Goal: Navigation & Orientation: Understand site structure

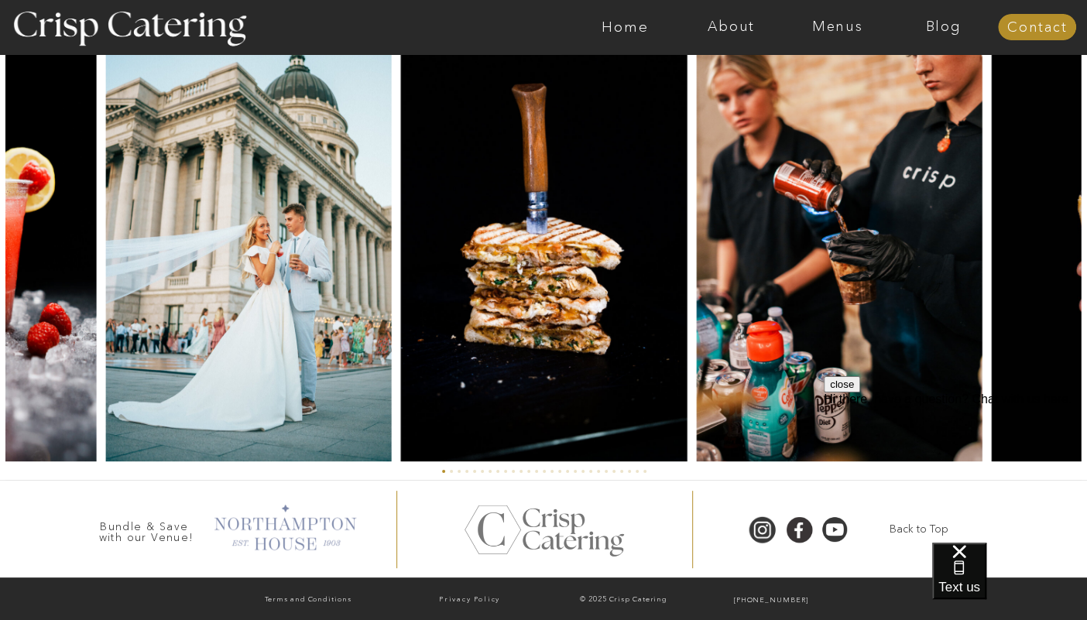
scroll to position [3652, 0]
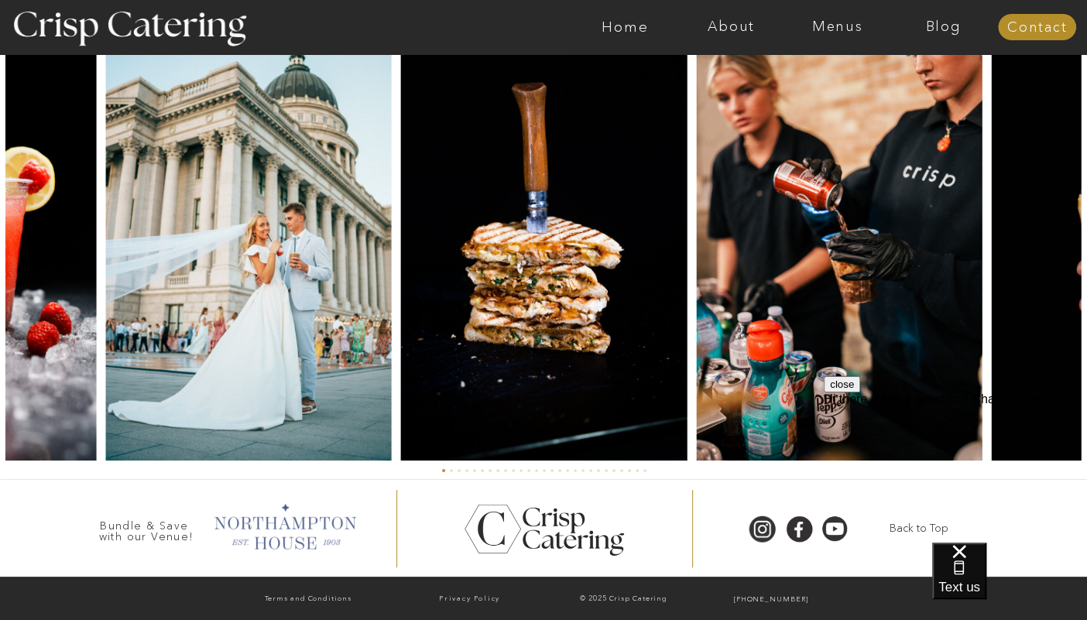
click at [284, 519] on div at bounding box center [284, 524] width 158 height 53
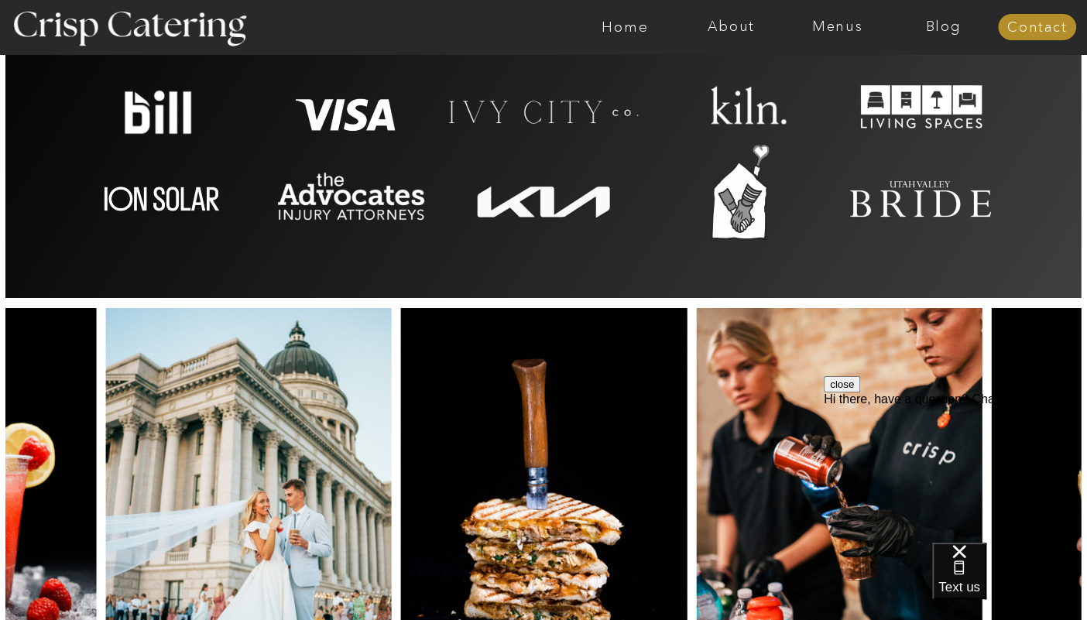
scroll to position [3136, 0]
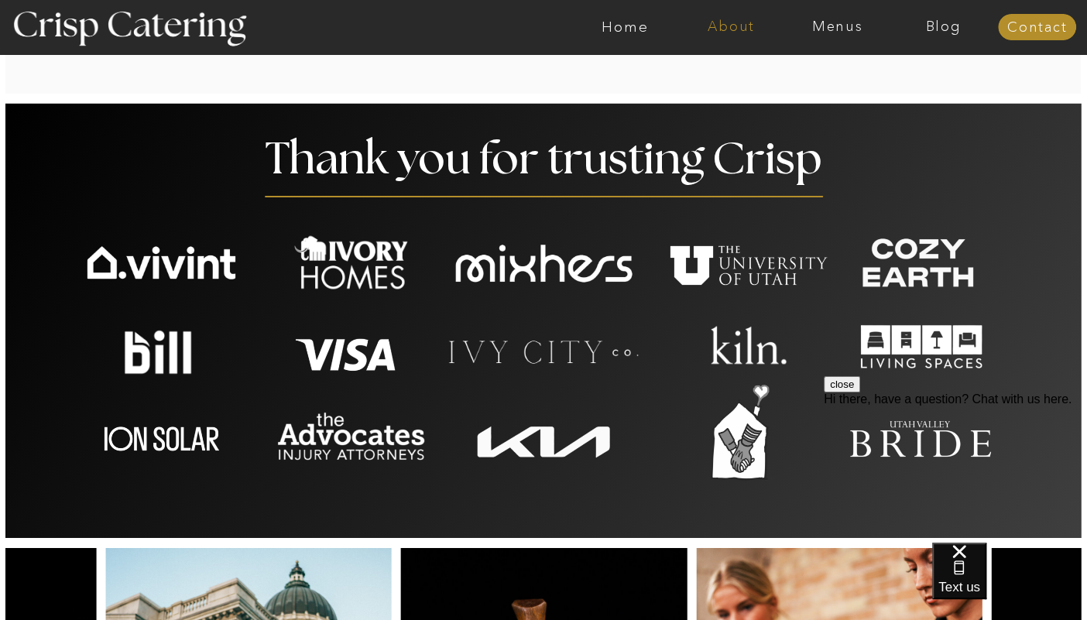
click at [743, 31] on nav "About" at bounding box center [731, 26] width 106 height 15
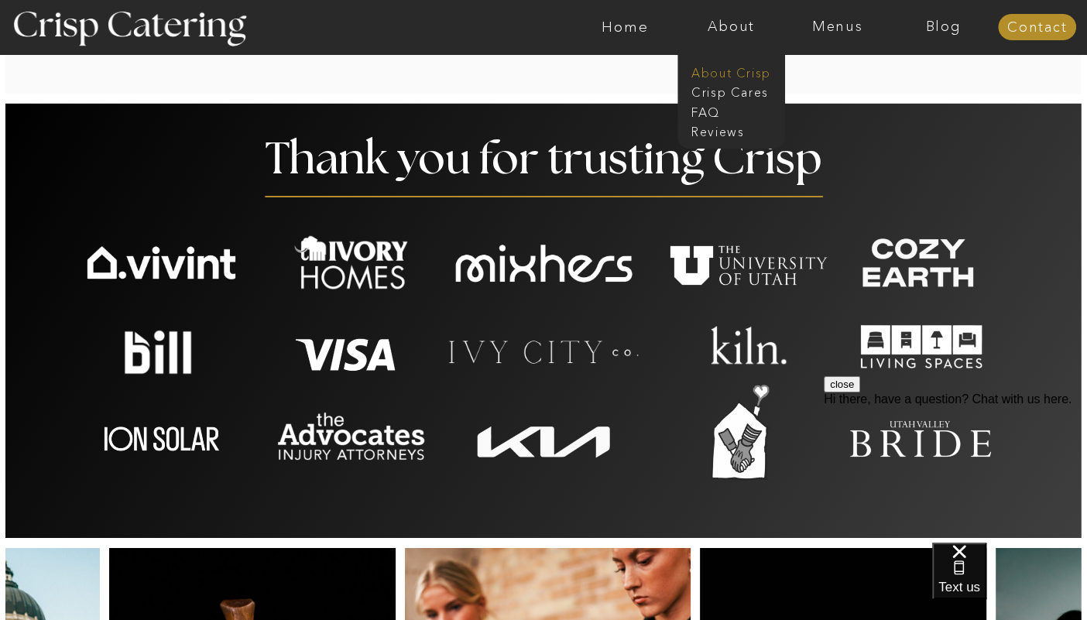
click at [708, 75] on nav "About Crisp" at bounding box center [735, 71] width 89 height 15
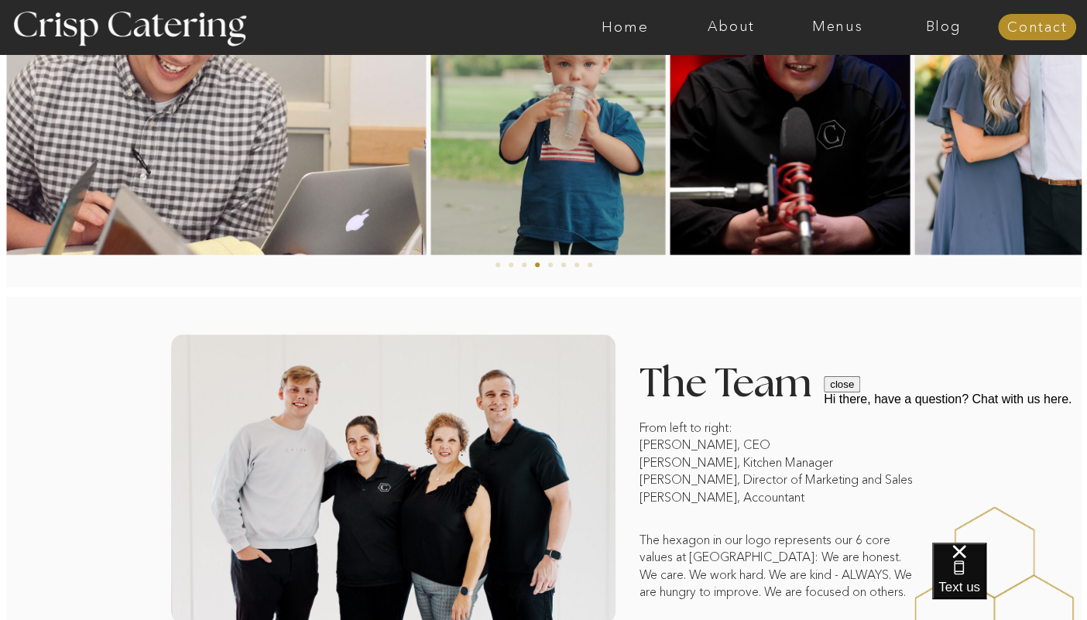
scroll to position [935, 0]
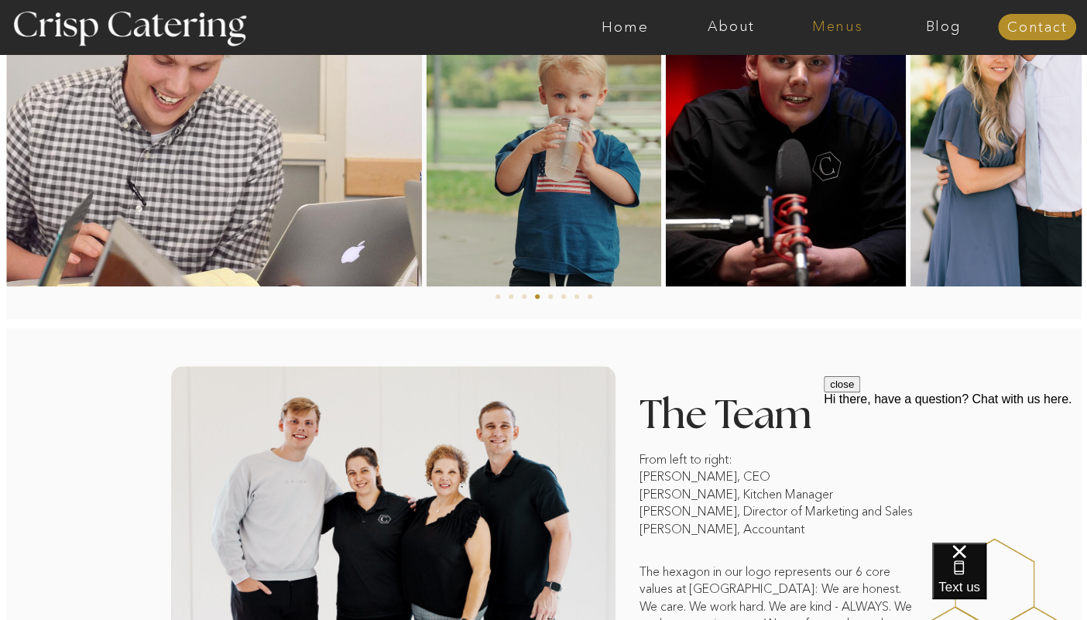
click at [850, 31] on nav "Menus" at bounding box center [837, 26] width 106 height 15
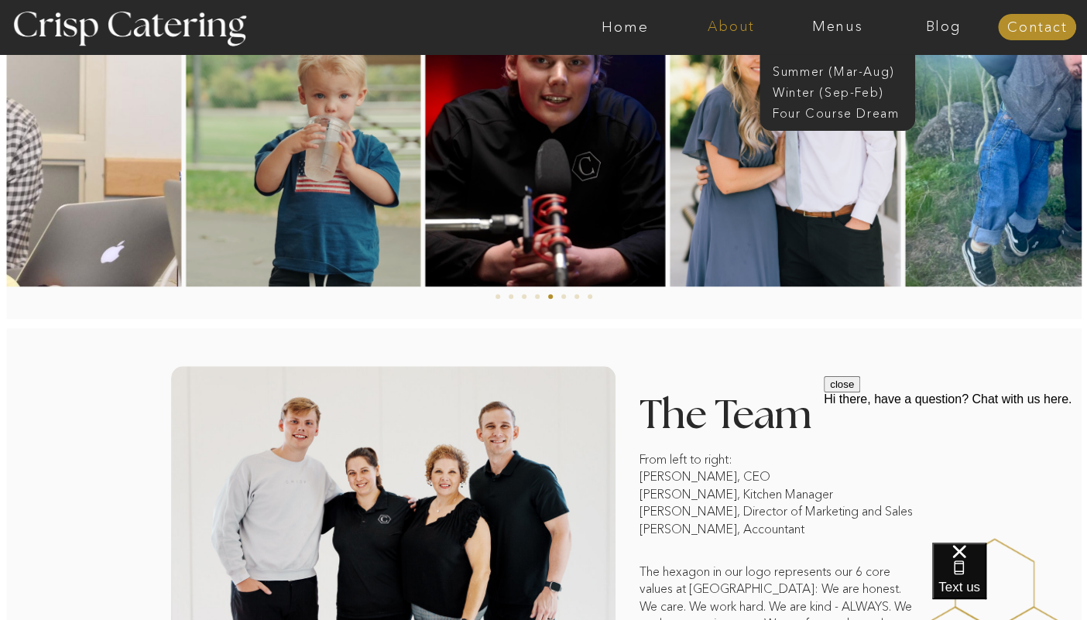
click at [738, 23] on nav "About" at bounding box center [731, 26] width 106 height 15
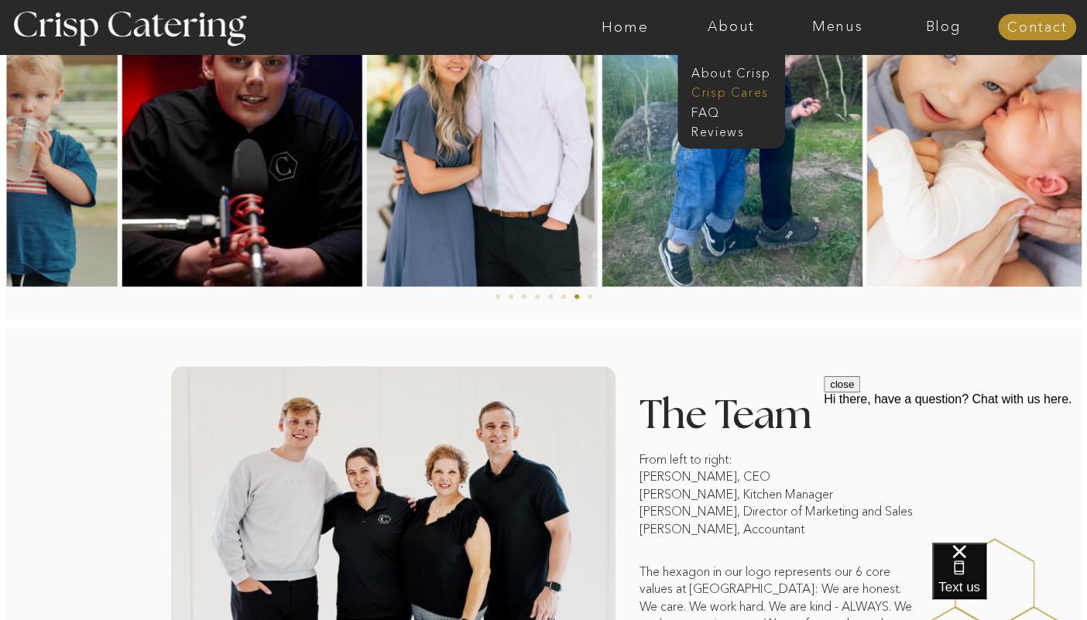
click at [724, 93] on nav "Crisp Cares" at bounding box center [735, 91] width 89 height 15
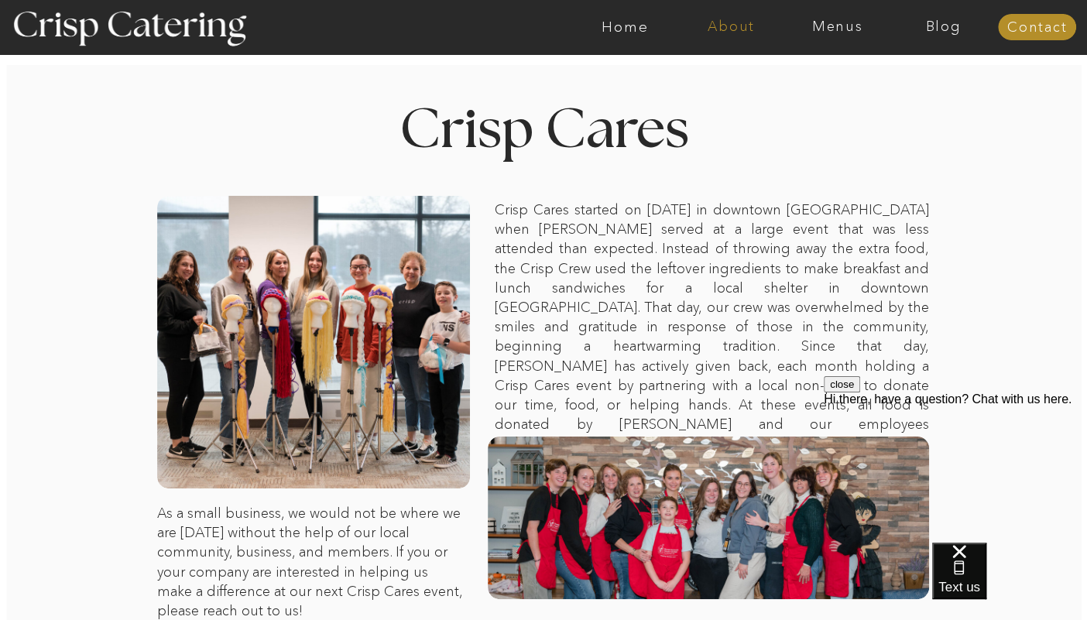
click at [728, 22] on nav "About" at bounding box center [731, 26] width 106 height 15
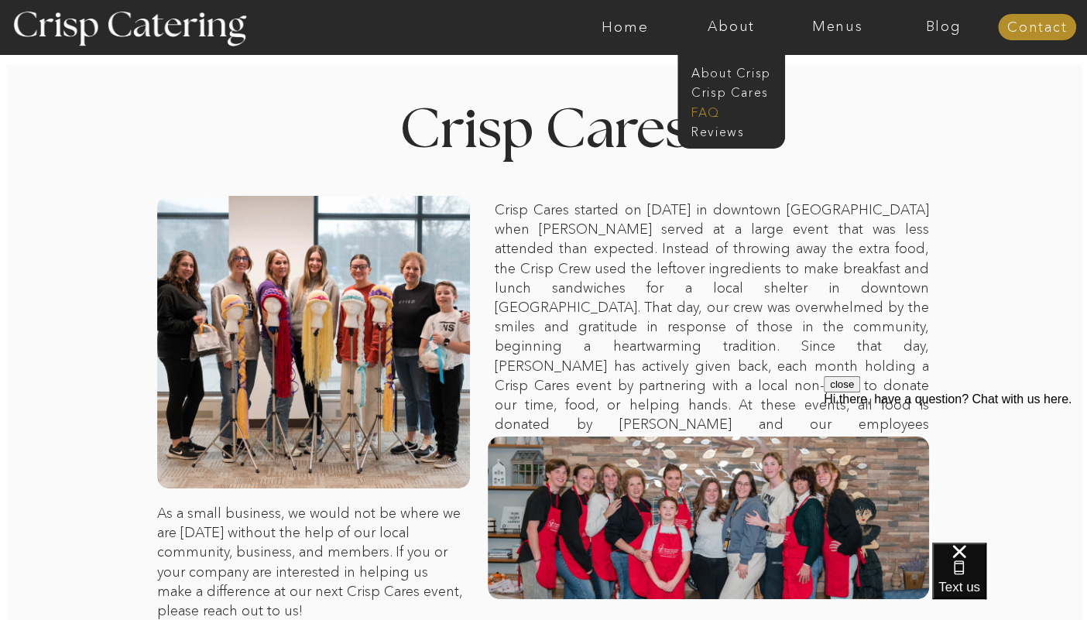
click at [712, 106] on nav "faq" at bounding box center [729, 111] width 77 height 15
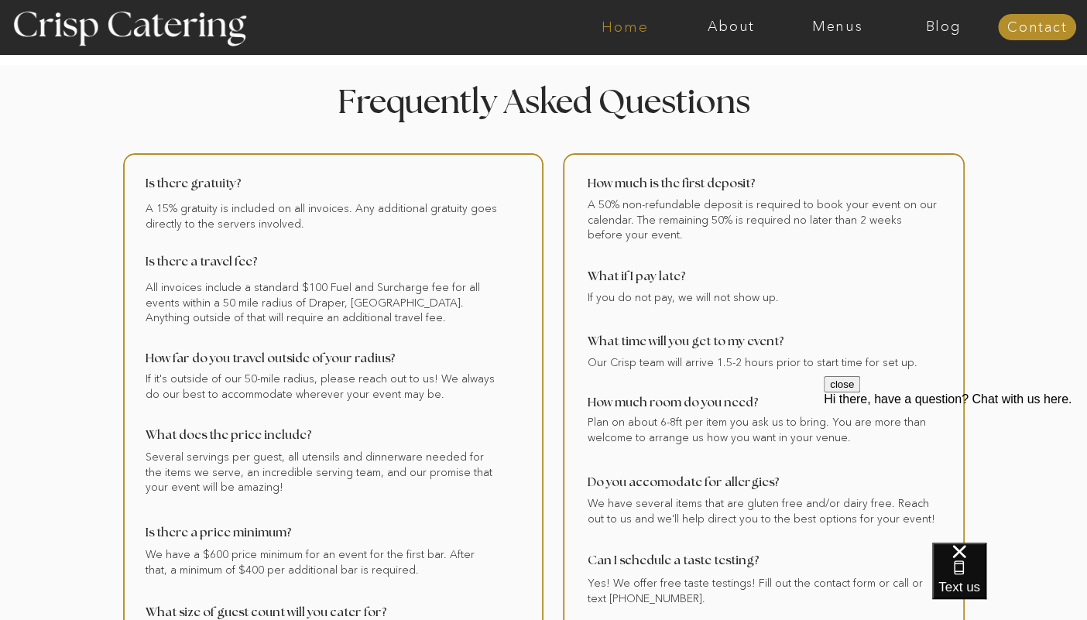
click at [621, 29] on nav "Home" at bounding box center [625, 26] width 106 height 15
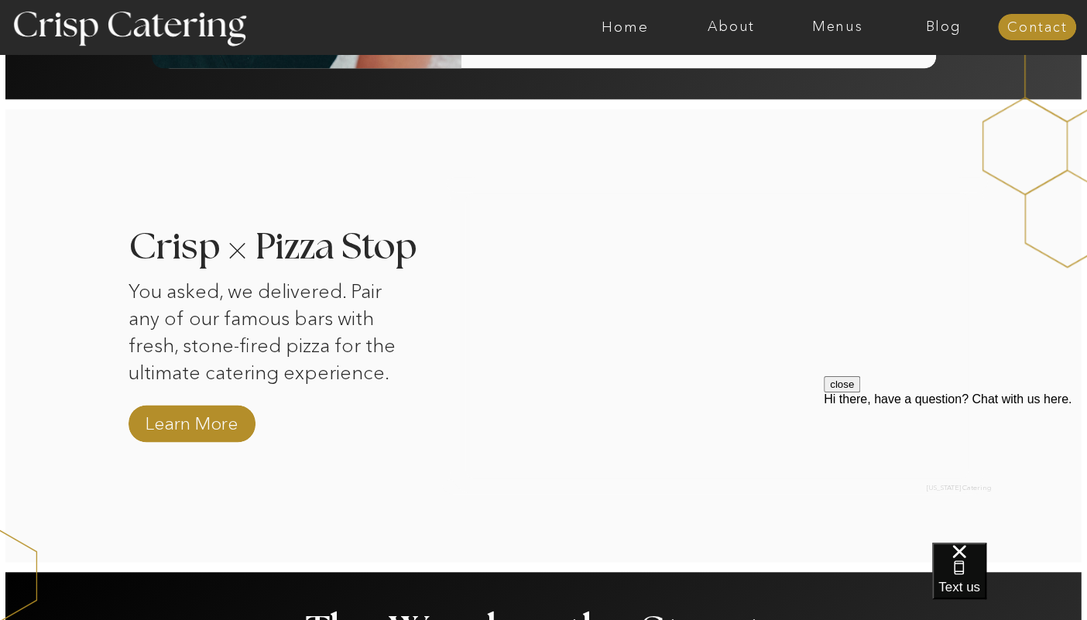
scroll to position [1416, 0]
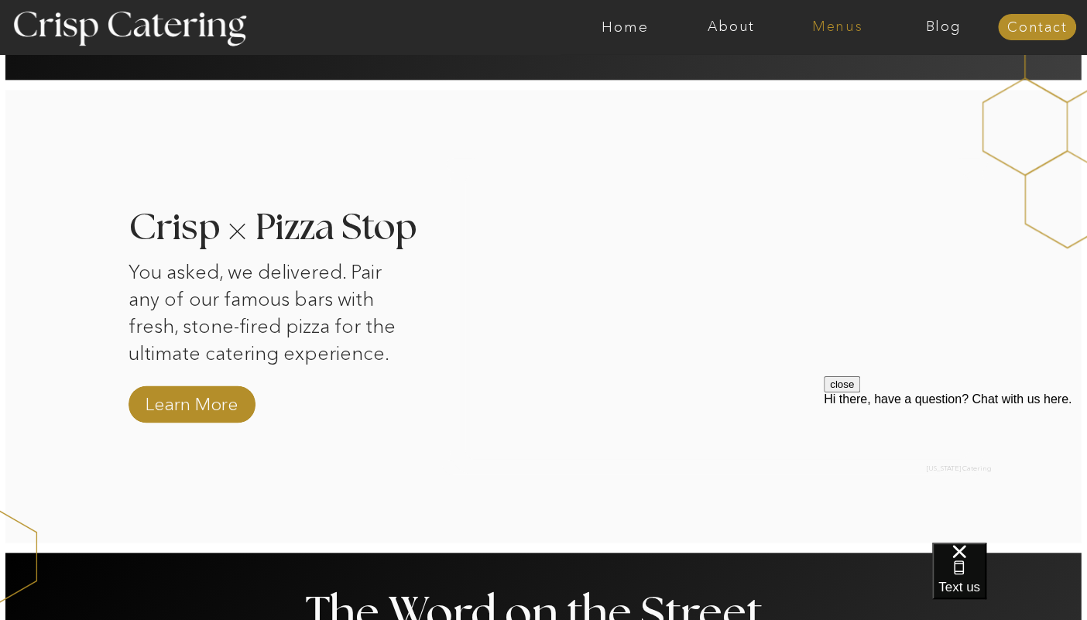
click at [824, 26] on nav "Menus" at bounding box center [837, 26] width 106 height 15
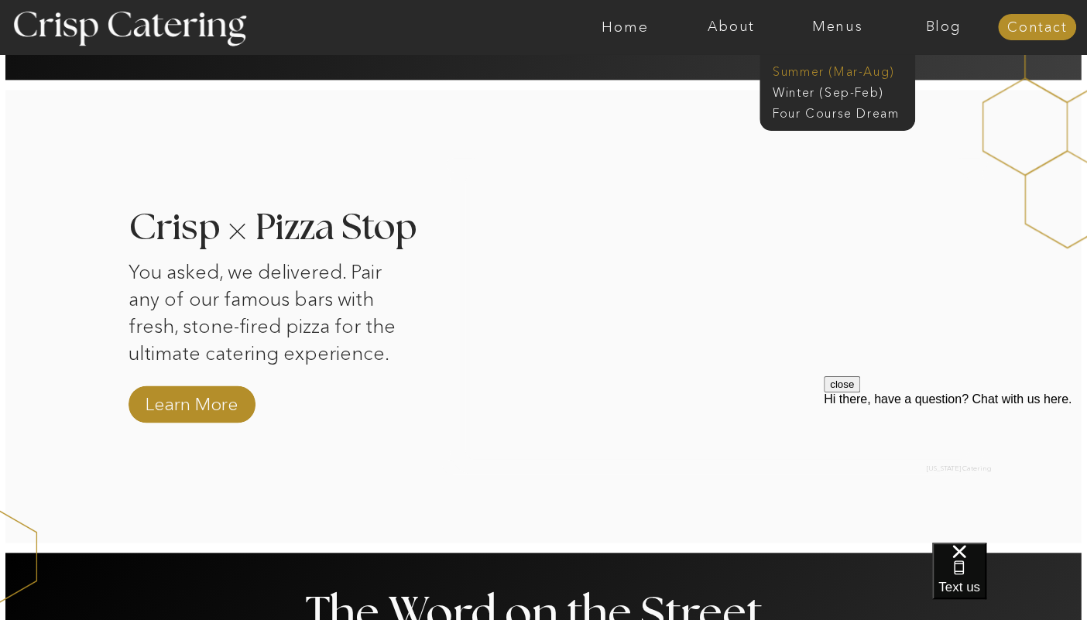
click at [811, 67] on nav "Summer (Mar-Aug)" at bounding box center [841, 70] width 139 height 15
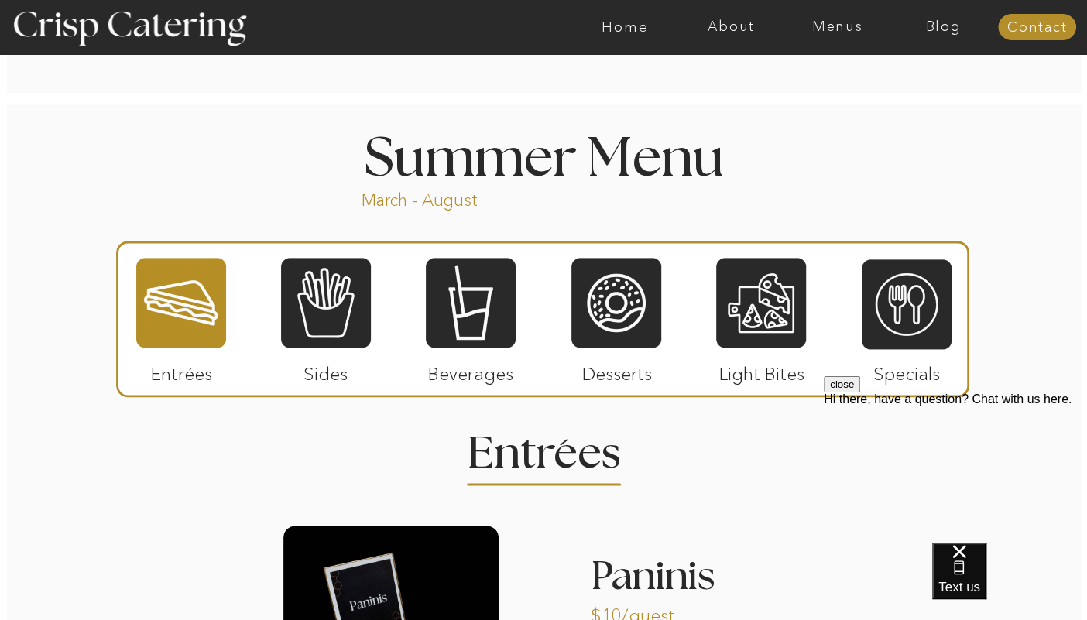
scroll to position [1261, 0]
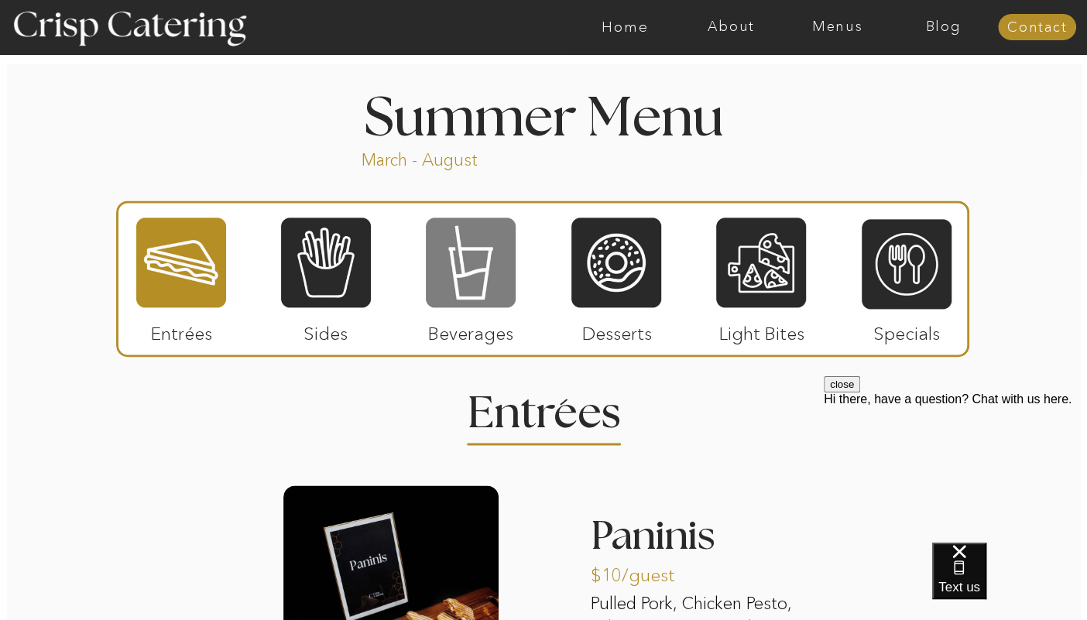
click at [491, 279] on div at bounding box center [471, 262] width 90 height 93
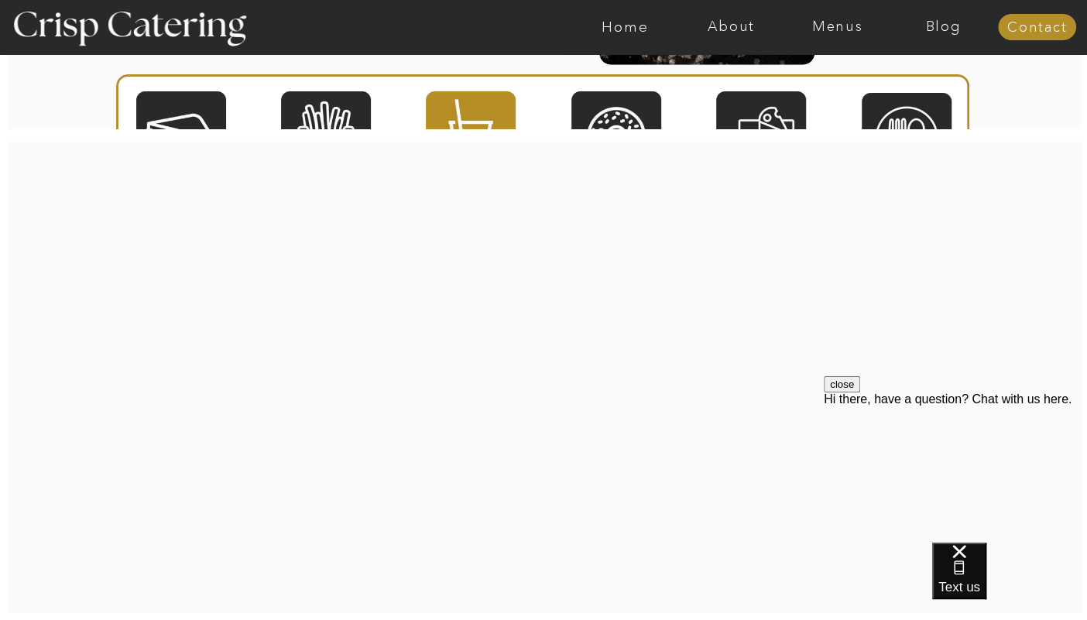
scroll to position [1949, 0]
